Goal: Complete application form: Complete application form

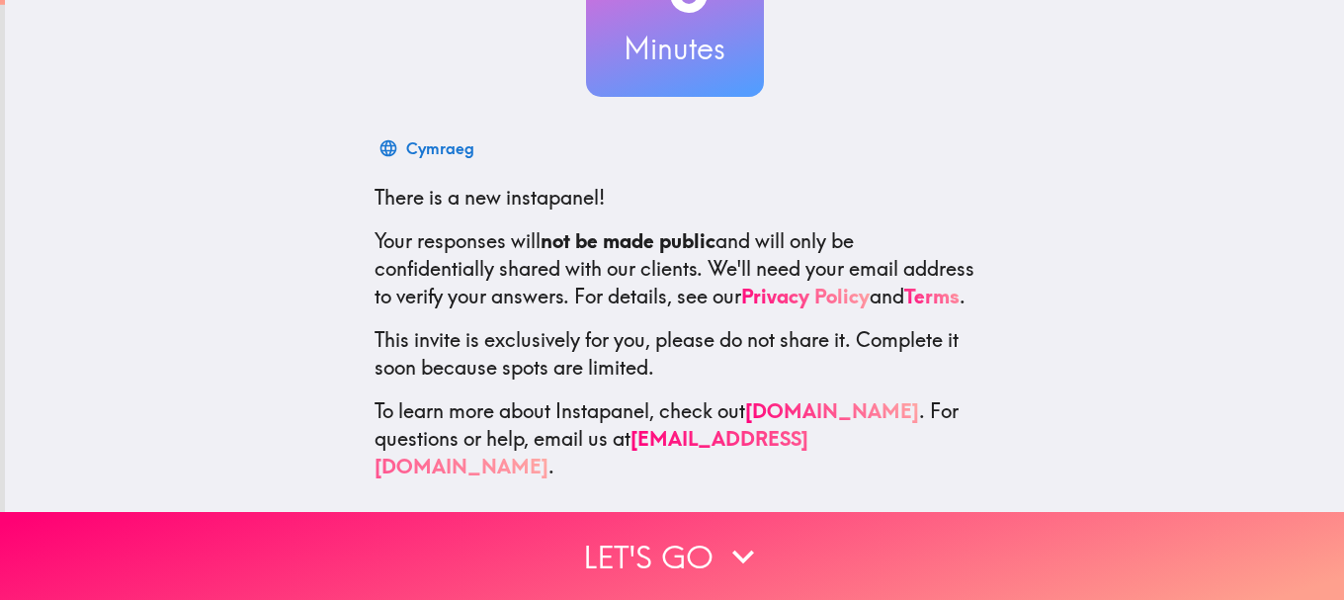
scroll to position [222, 0]
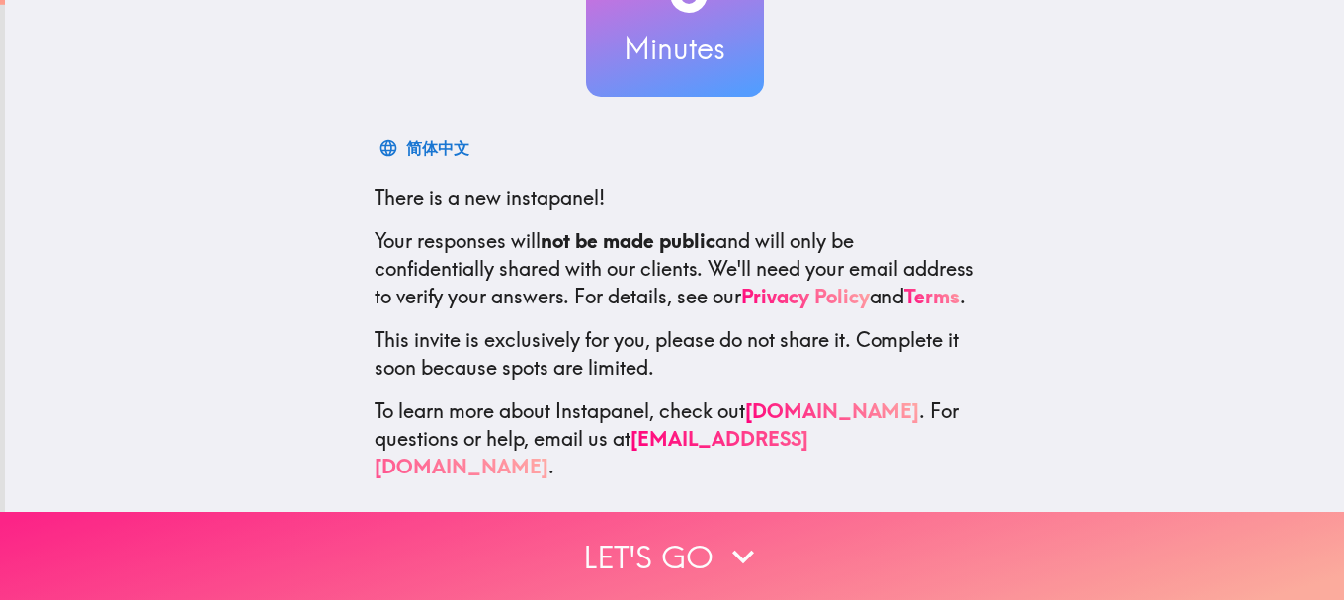
click at [638, 524] on button "Let's go" at bounding box center [672, 556] width 1344 height 88
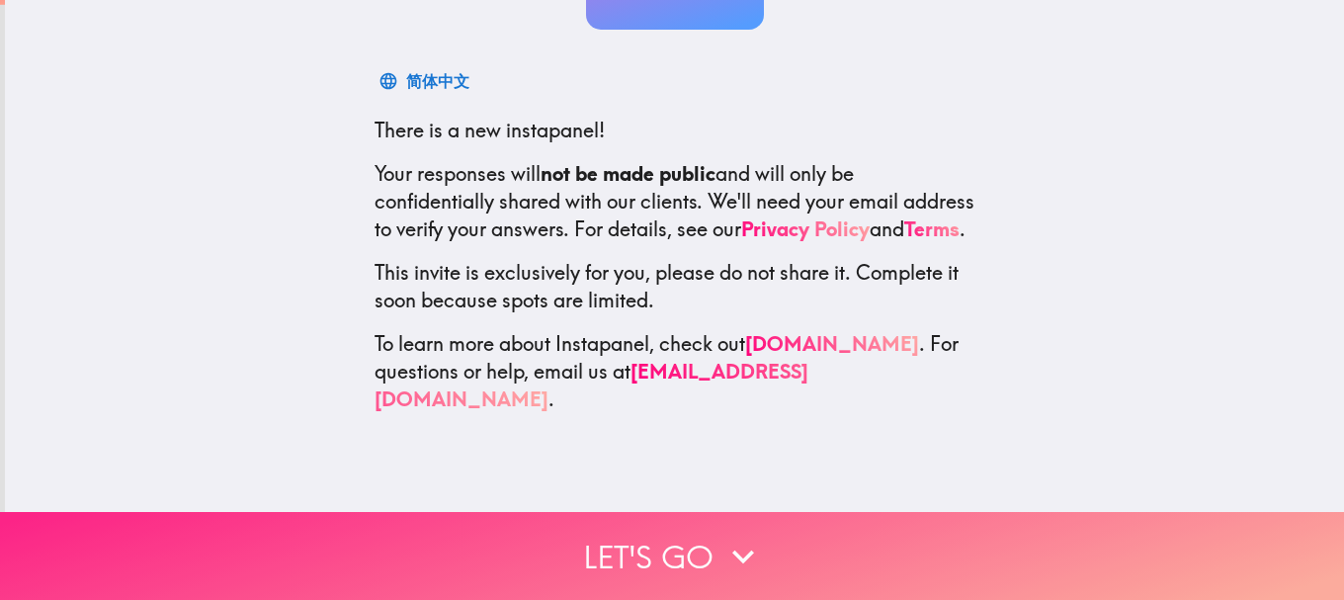
scroll to position [0, 0]
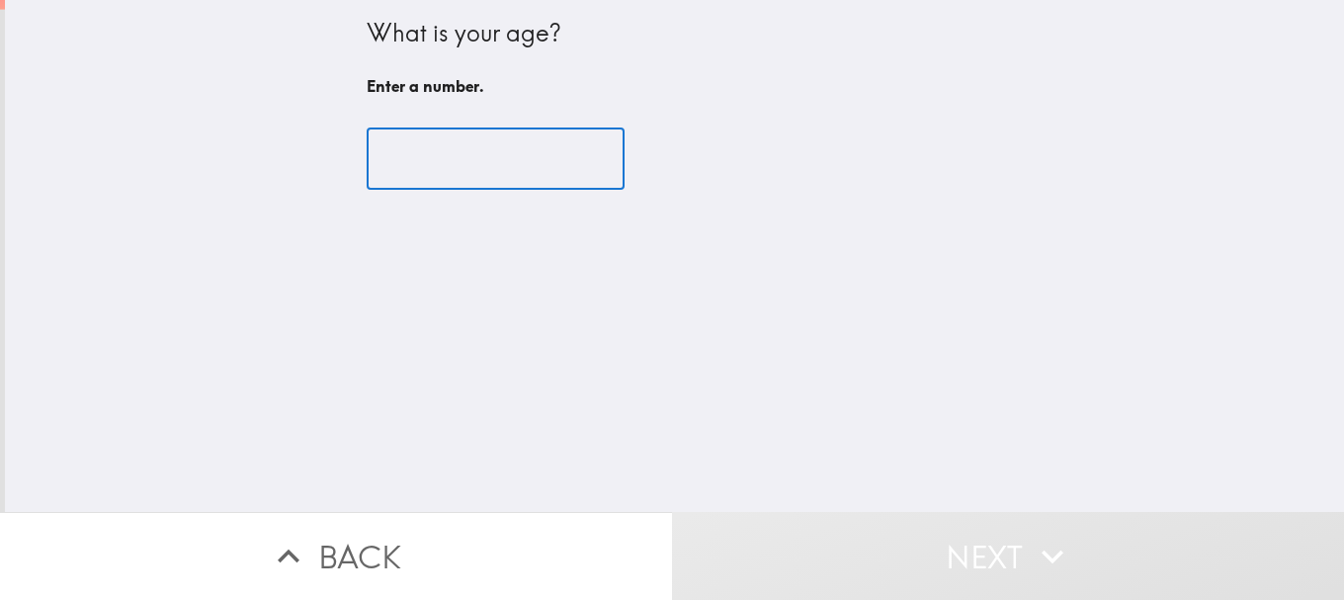
click at [429, 166] on input "number" at bounding box center [496, 158] width 258 height 61
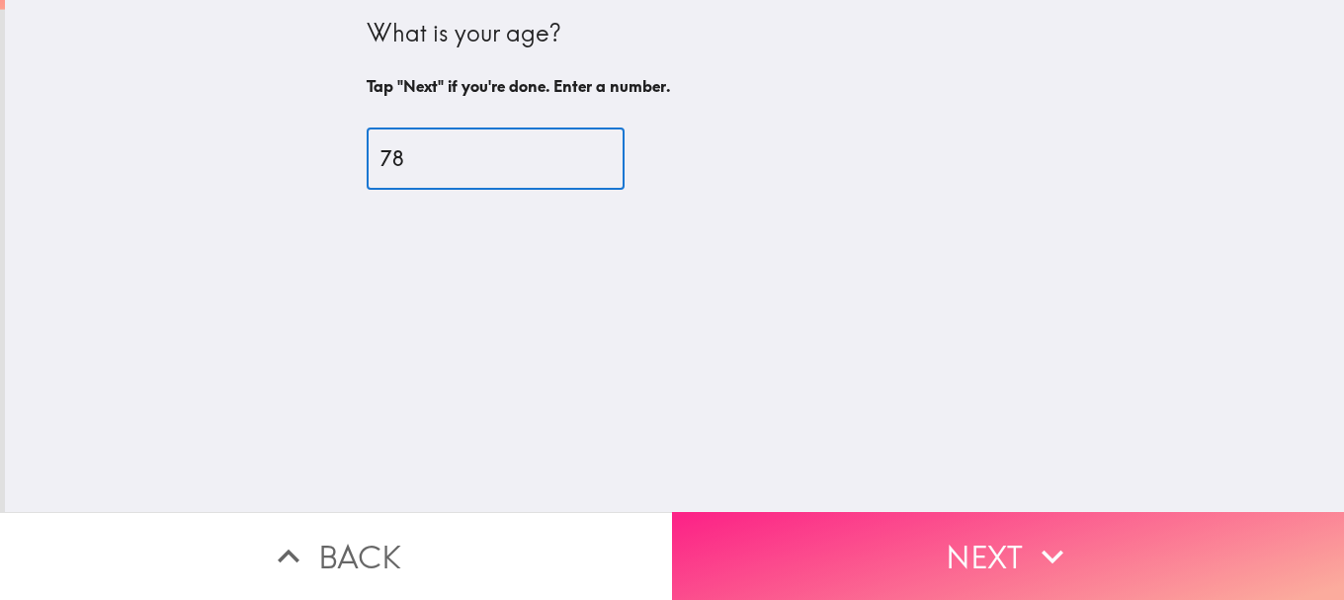
type input "78"
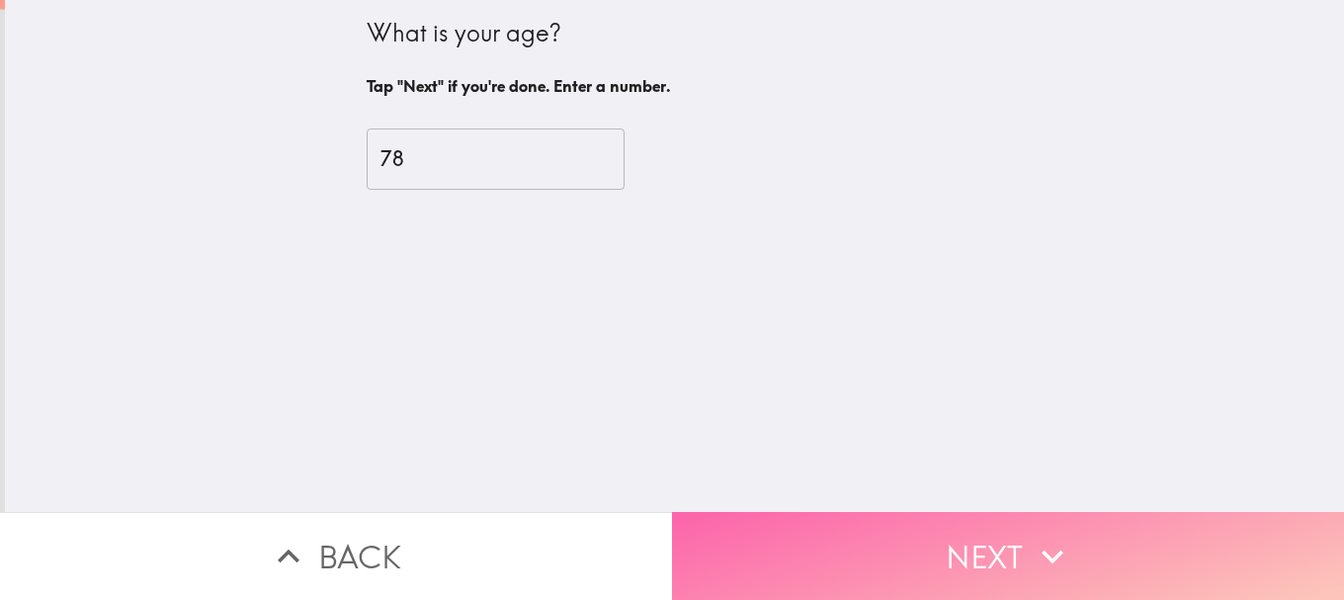
click at [1031, 555] on icon "button" at bounding box center [1052, 556] width 43 height 43
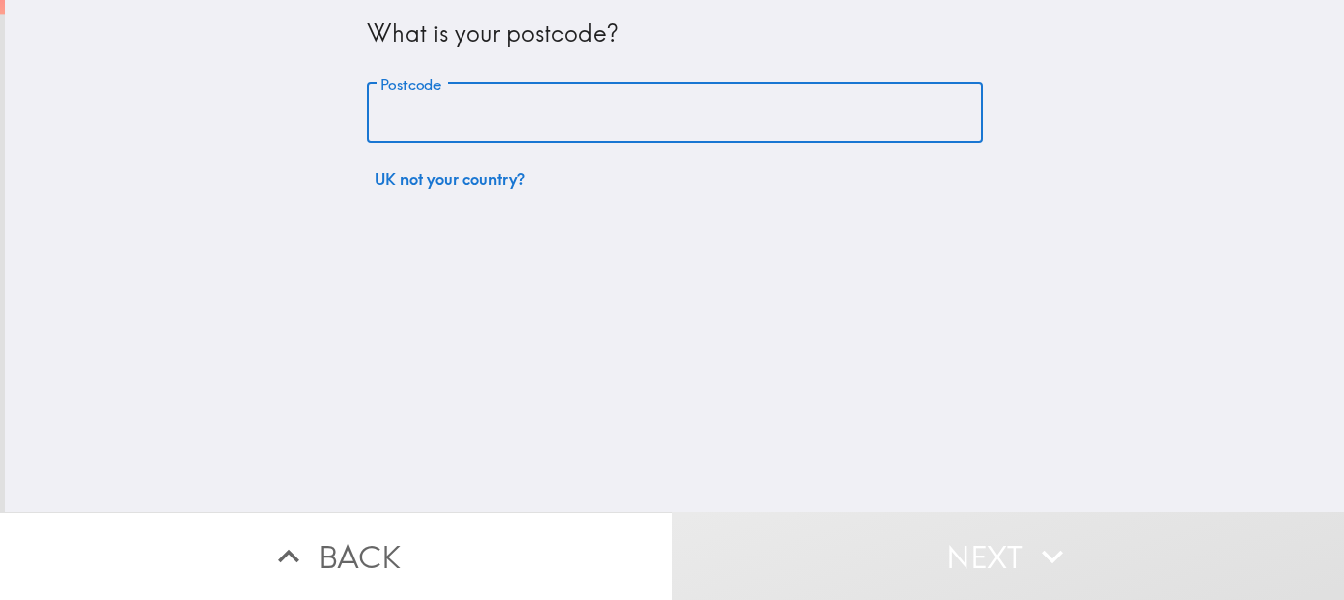
click at [416, 126] on input "Postcode" at bounding box center [675, 113] width 617 height 61
type input "G46 7QQ"
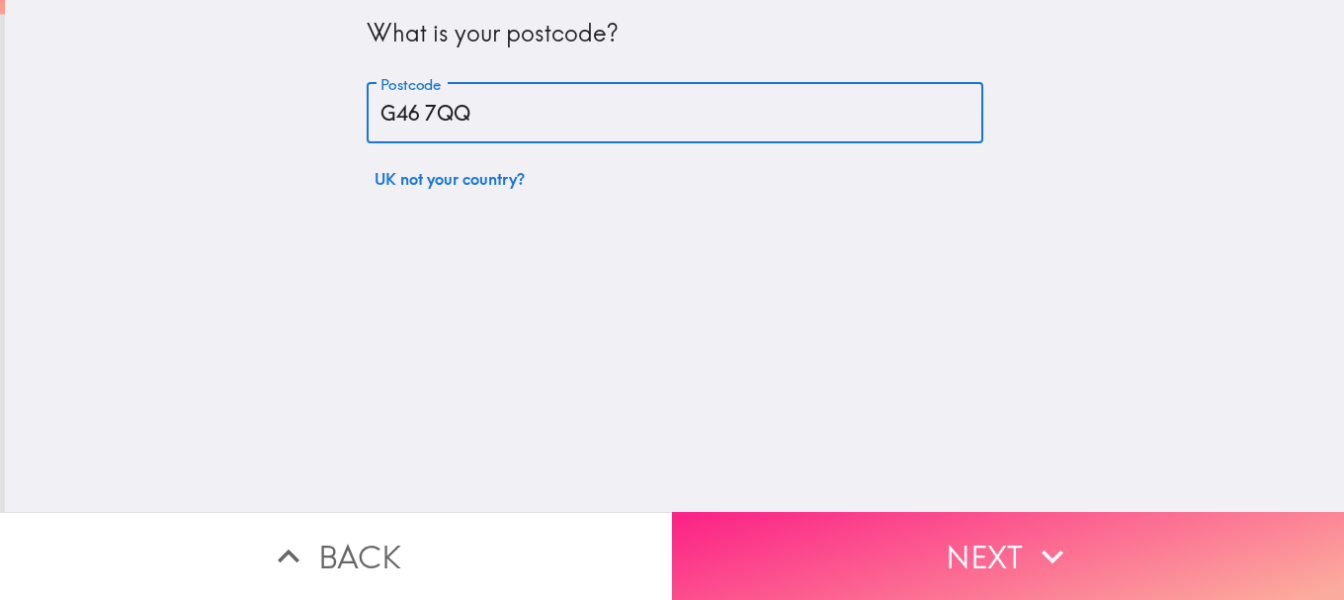
click at [914, 524] on button "Next" at bounding box center [1008, 556] width 672 height 88
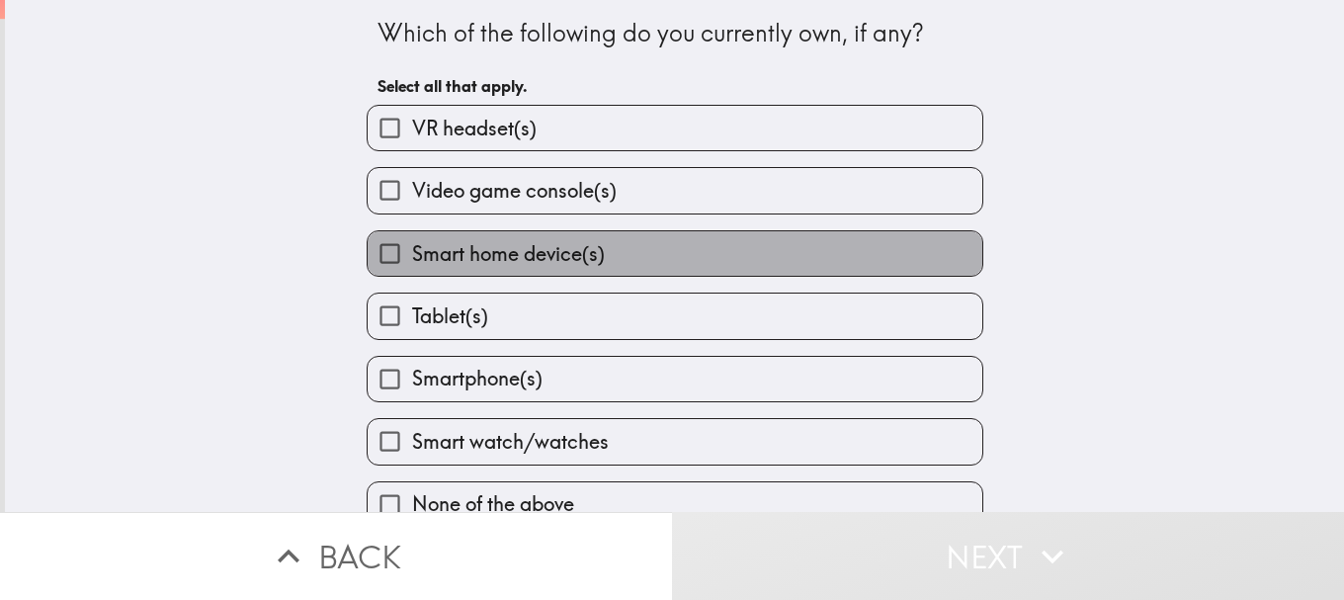
click at [499, 245] on span "Smart home device(s)" at bounding box center [508, 254] width 193 height 28
click at [412, 245] on input "Smart home device(s)" at bounding box center [390, 253] width 44 height 44
checkbox input "true"
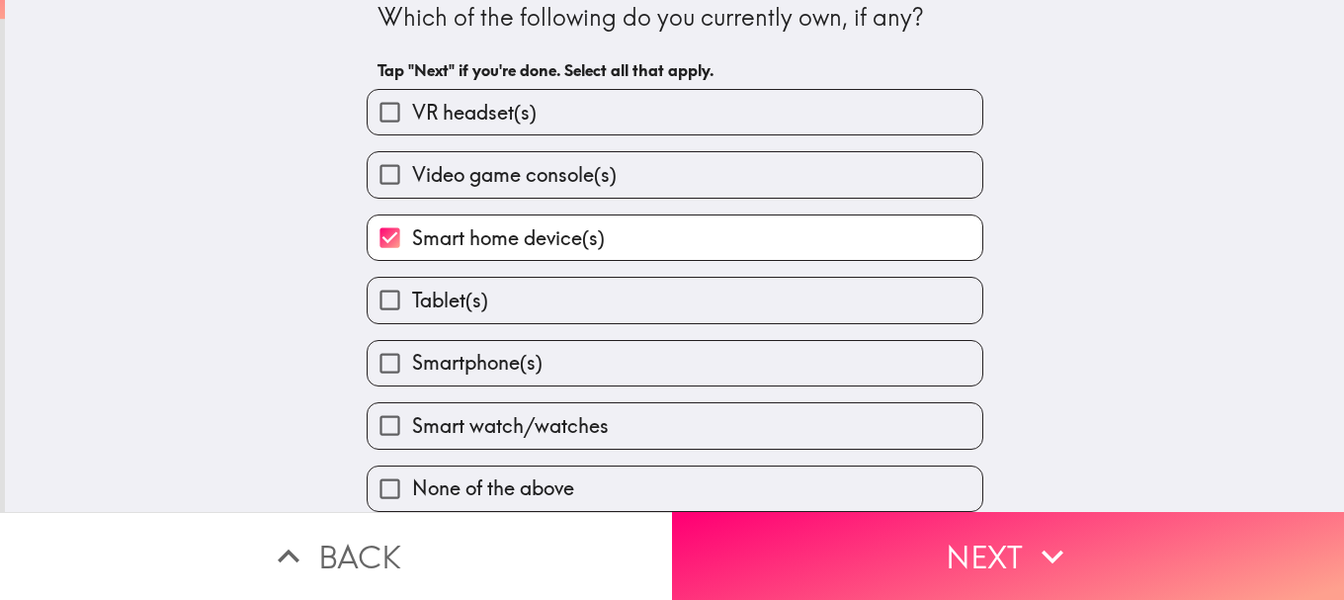
scroll to position [31, 0]
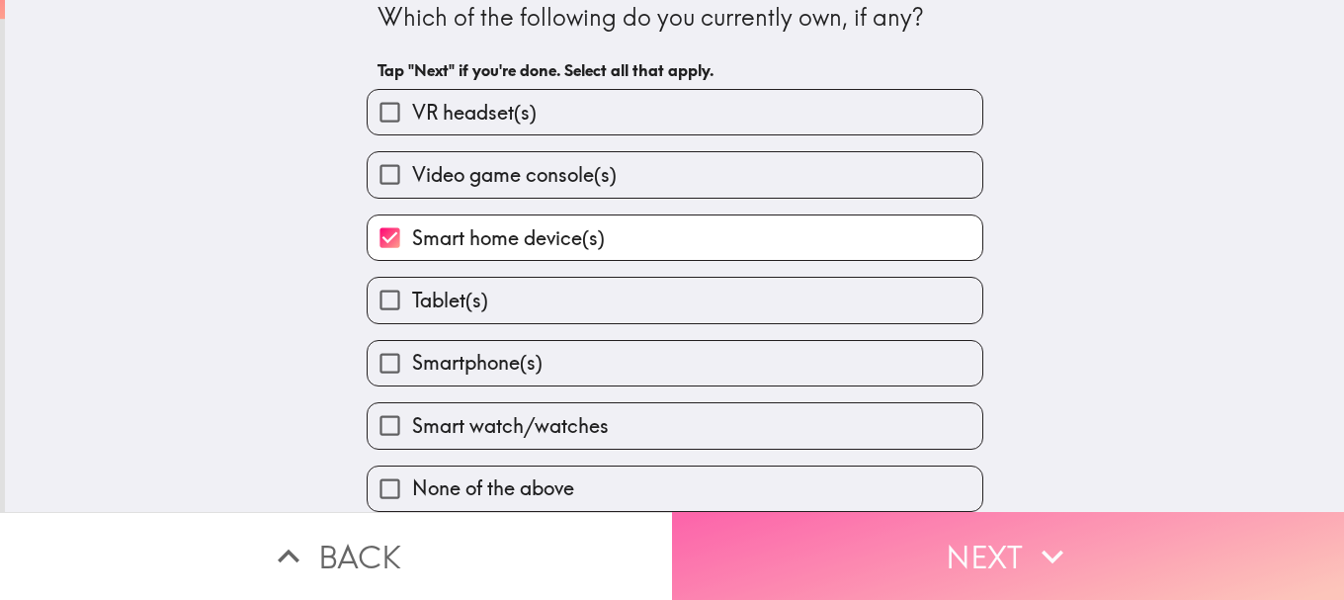
click at [1012, 539] on button "Next" at bounding box center [1008, 556] width 672 height 88
